Goal: Navigation & Orientation: Go to known website

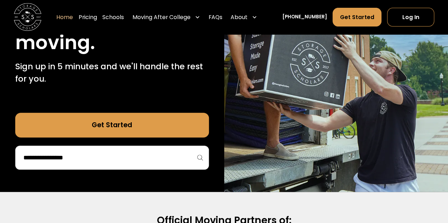
scroll to position [131, 0]
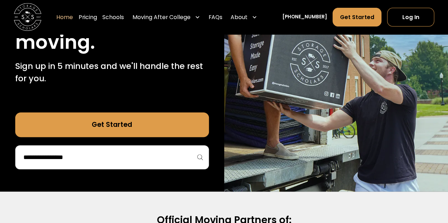
click at [178, 159] on input "search" at bounding box center [112, 157] width 179 height 12
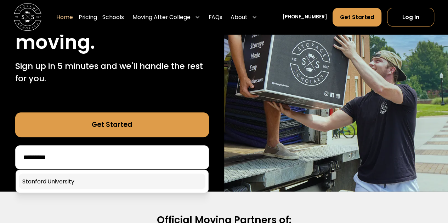
type input "********"
click at [124, 179] on link at bounding box center [112, 182] width 186 height 16
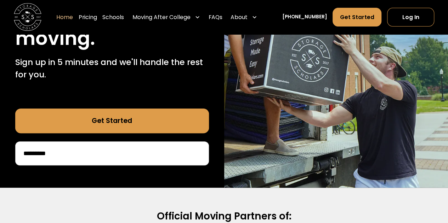
scroll to position [135, 0]
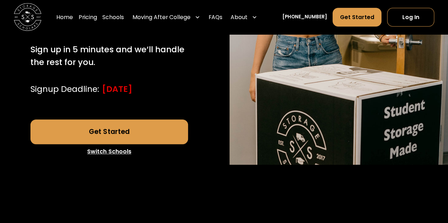
scroll to position [184, 0]
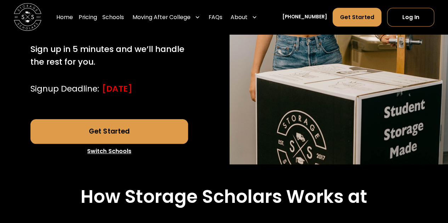
click at [159, 144] on link "Get Started" at bounding box center [108, 131] width 157 height 25
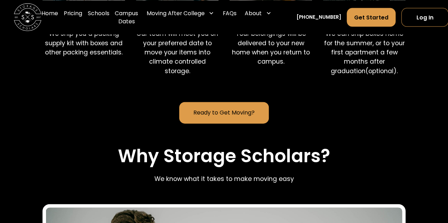
scroll to position [764, 0]
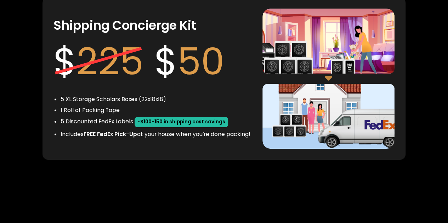
scroll to position [1291, 0]
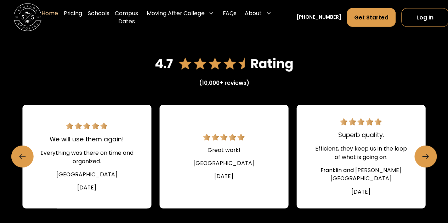
scroll to position [972, 0]
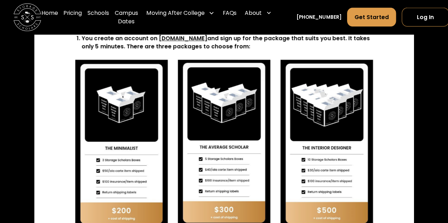
scroll to position [1409, 0]
